Goal: Check status: Check status

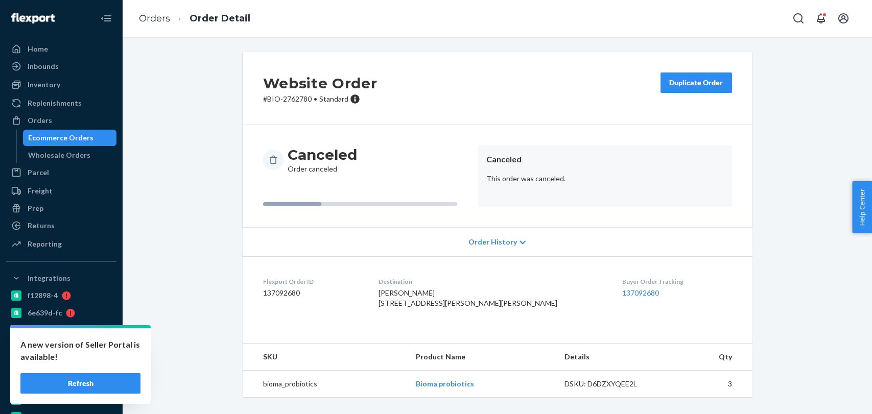
click at [156, 29] on ol "Orders Order Detail" at bounding box center [195, 19] width 128 height 30
click at [157, 28] on ol "Orders Order Detail" at bounding box center [195, 19] width 128 height 30
click at [162, 19] on link "Orders" at bounding box center [154, 18] width 31 height 11
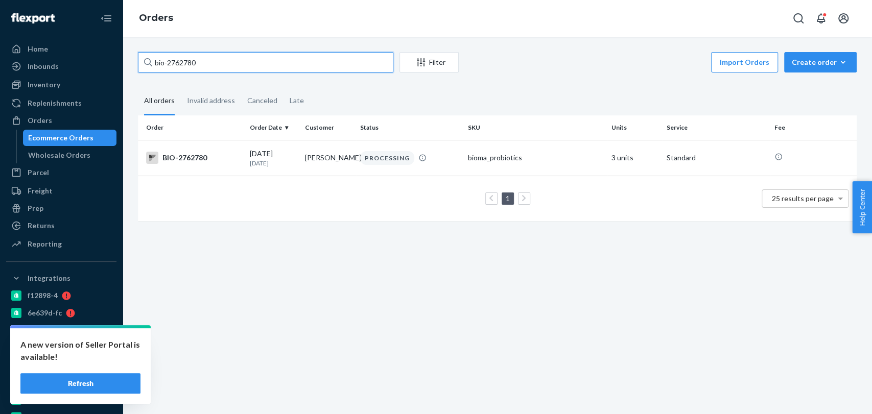
click at [224, 52] on input "bio-2762780" at bounding box center [265, 62] width 255 height 20
paste input "5624"
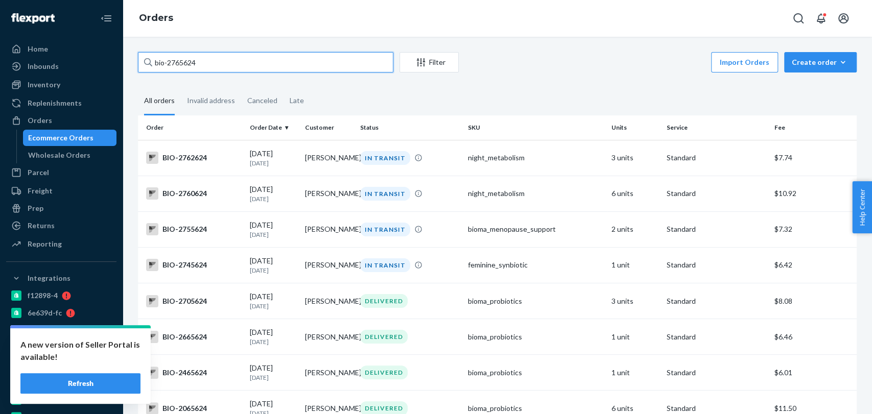
click at [168, 61] on input "bio-2765624" at bounding box center [265, 62] width 255 height 20
drag, startPoint x: 226, startPoint y: 71, endPoint x: 65, endPoint y: 93, distance: 162.4
click at [65, 93] on div "Home Inbounds Shipping Plans Problems Inventory Products Branded Packaging Repl…" at bounding box center [436, 207] width 872 height 414
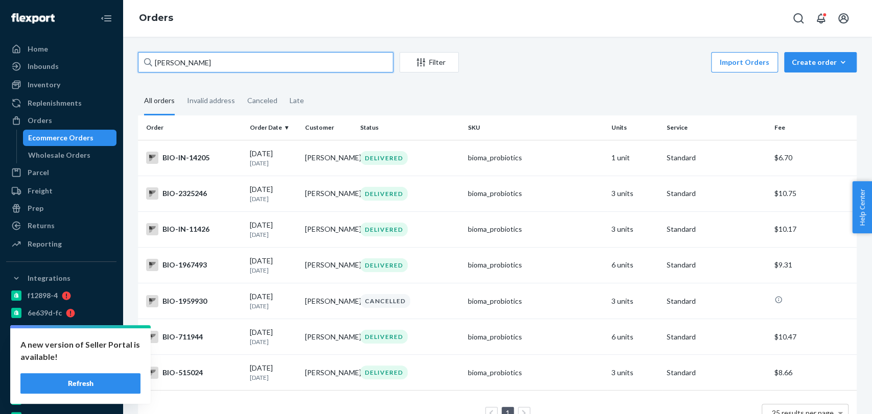
type input "[PERSON_NAME]"
